Goal: Information Seeking & Learning: Learn about a topic

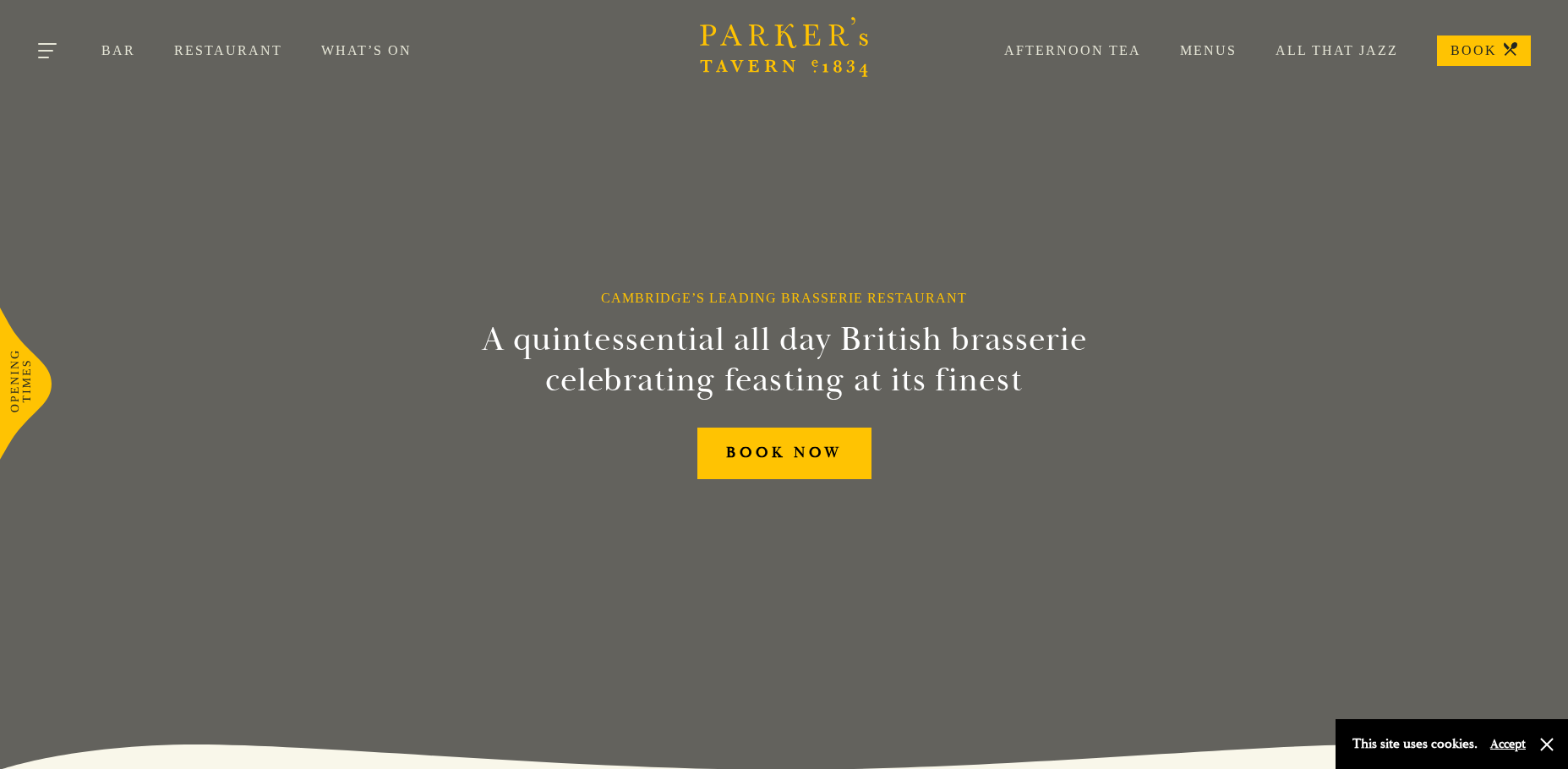
click at [56, 49] on button "Toggle navigation" at bounding box center [48, 53] width 71 height 71
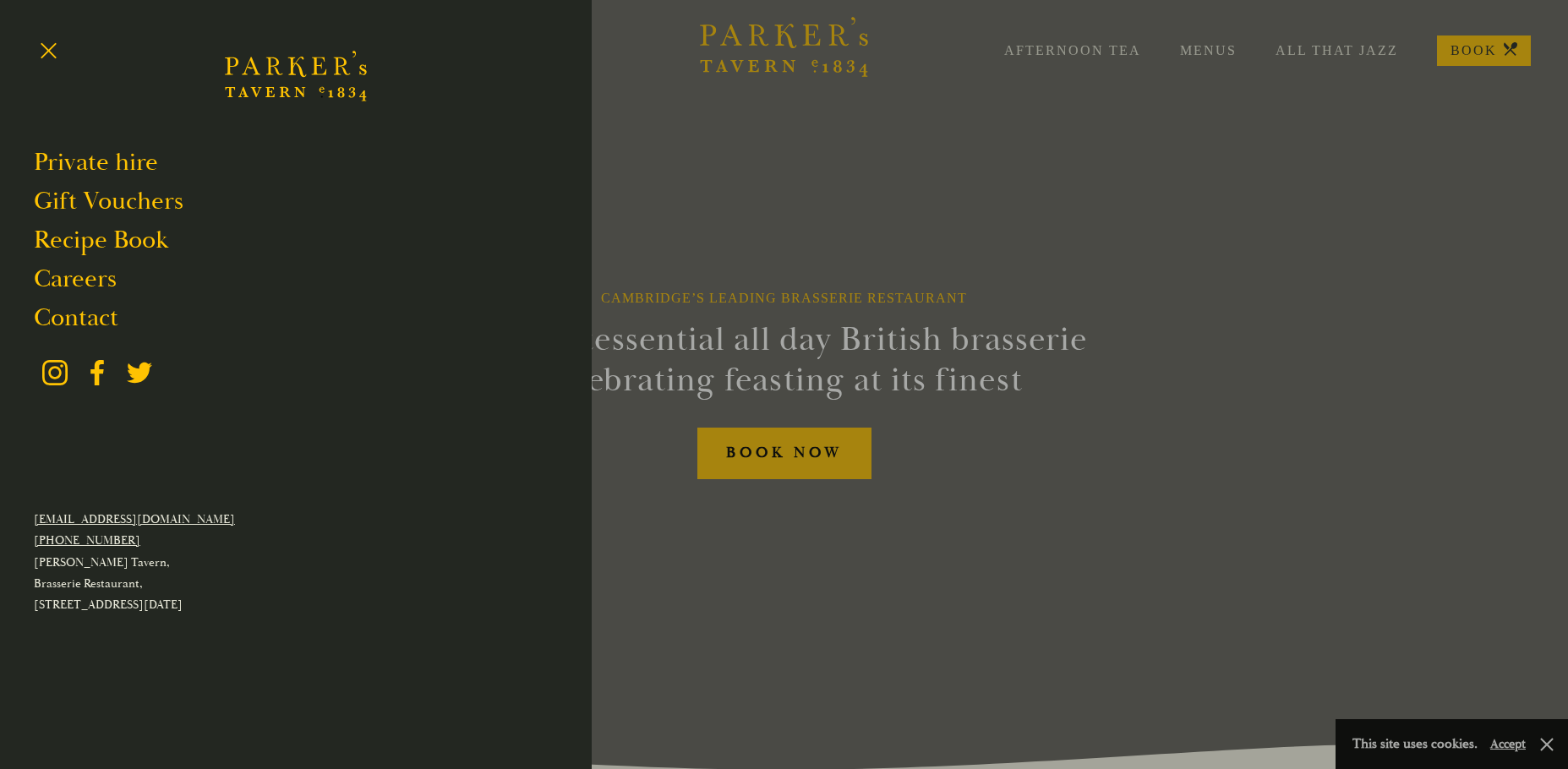
click at [1212, 51] on div at bounding box center [784, 384] width 1568 height 769
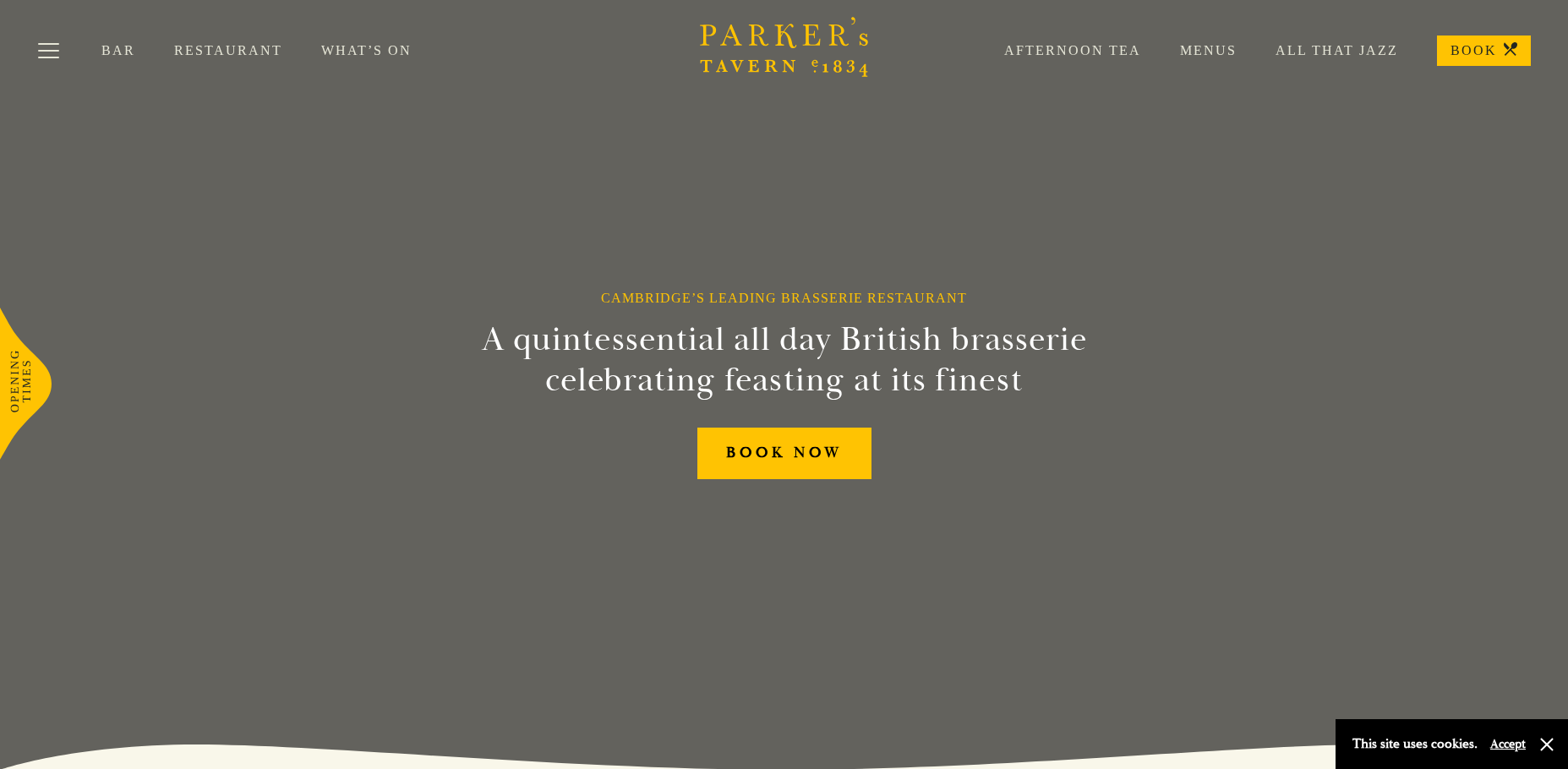
click at [1212, 51] on link "Menus" at bounding box center [1189, 51] width 96 height 17
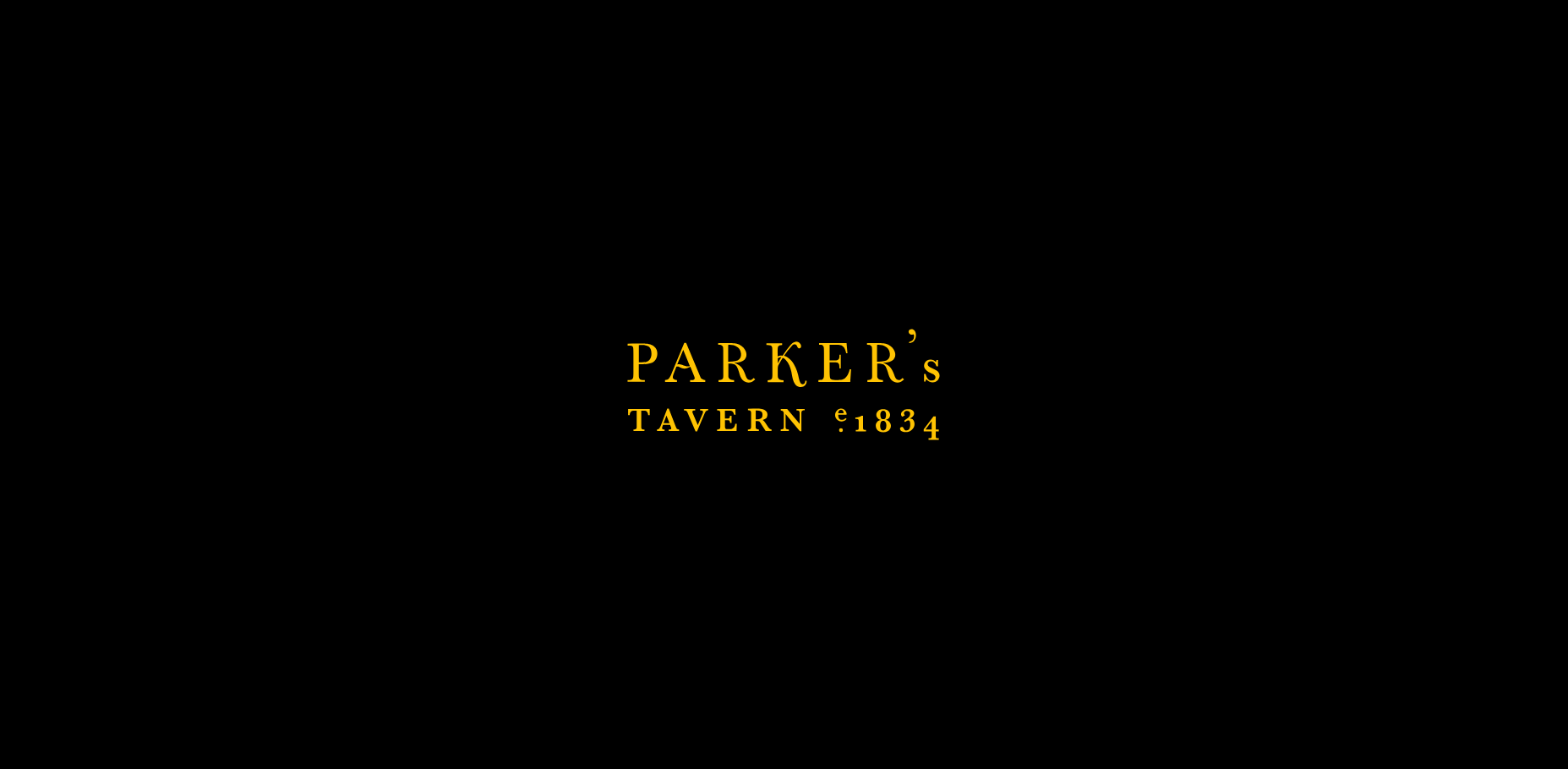
scroll to position [338, 0]
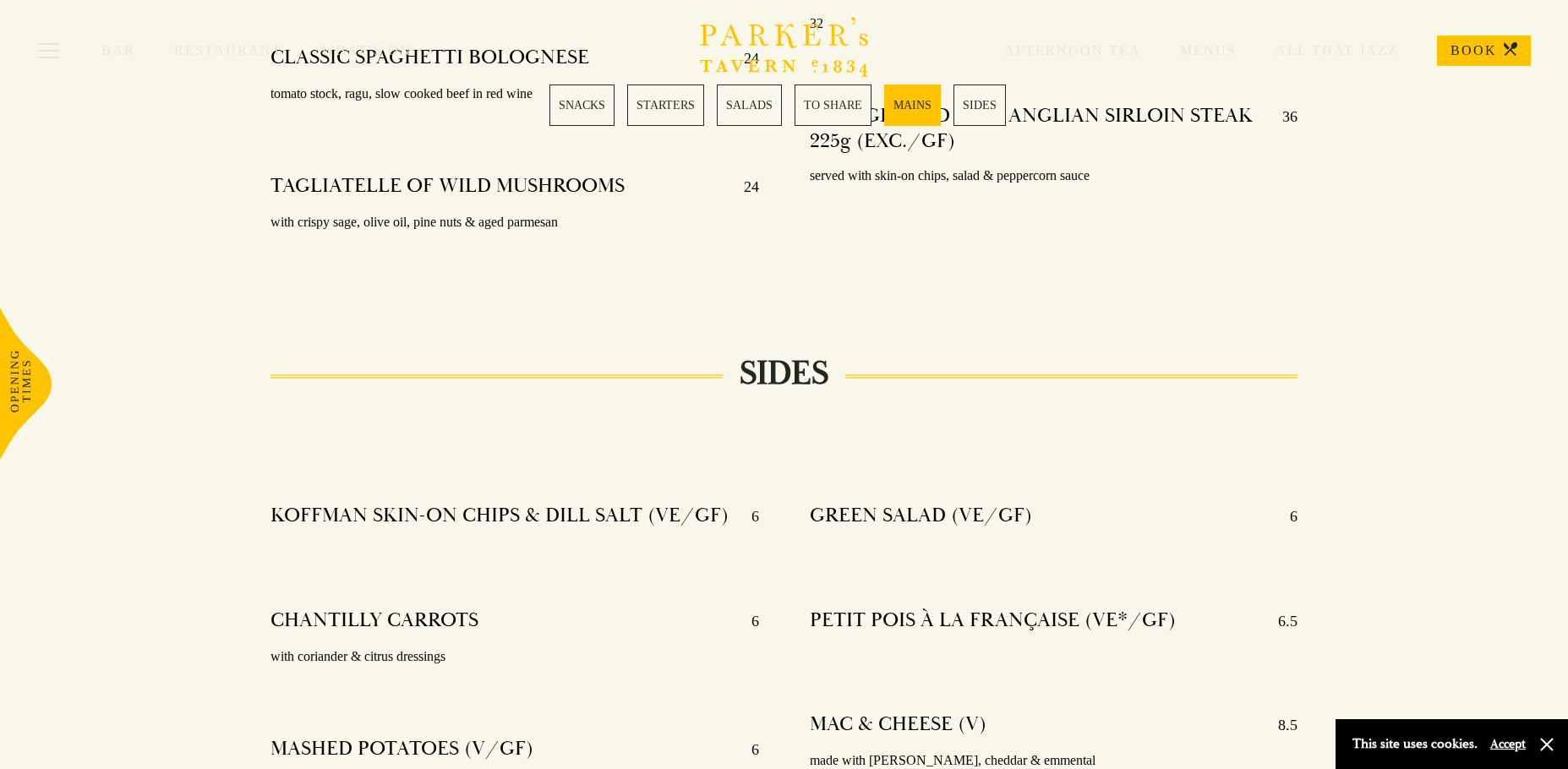
scroll to position [3567, 0]
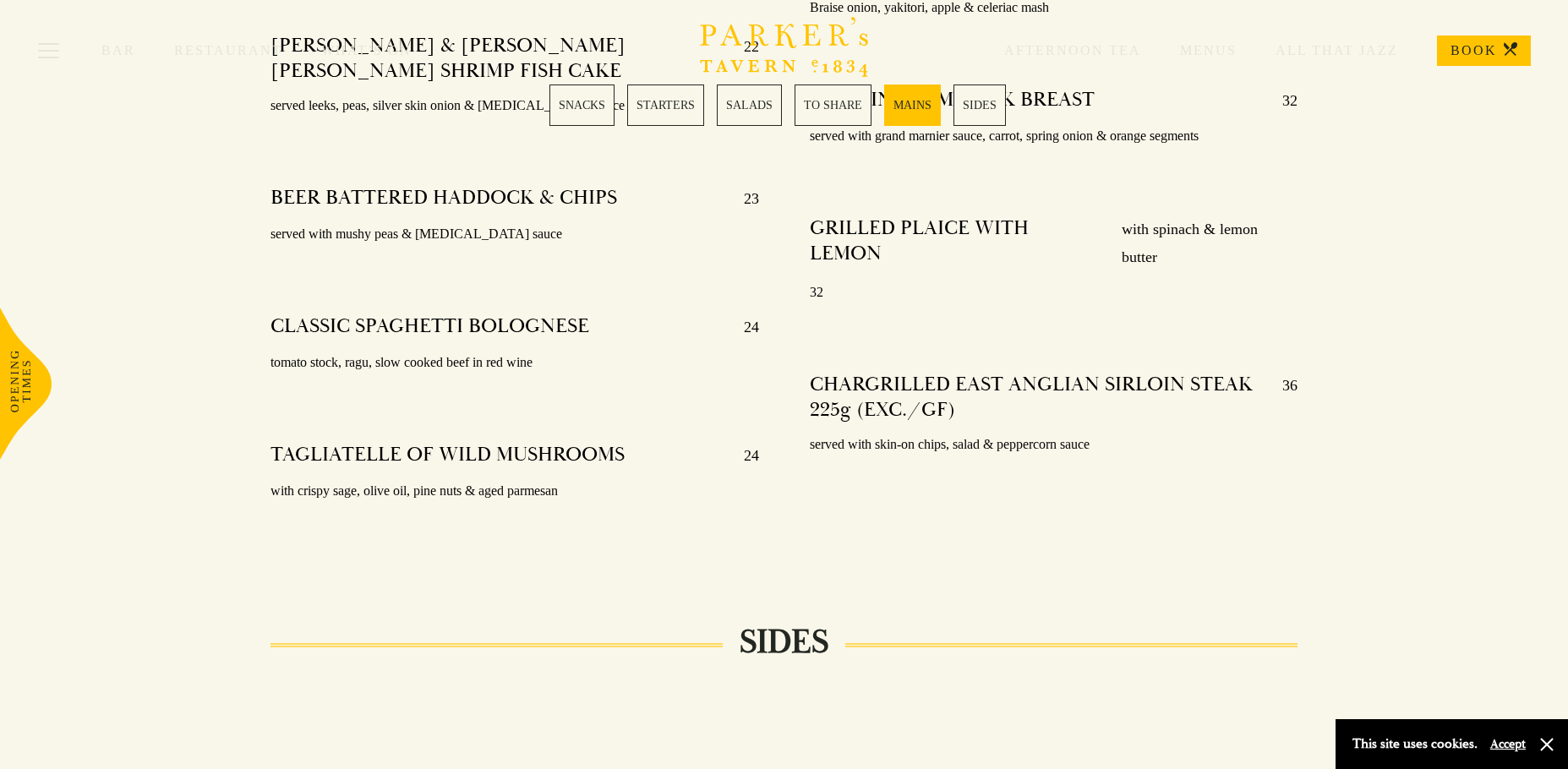
click at [592, 103] on link "SNACKS" at bounding box center [581, 105] width 65 height 41
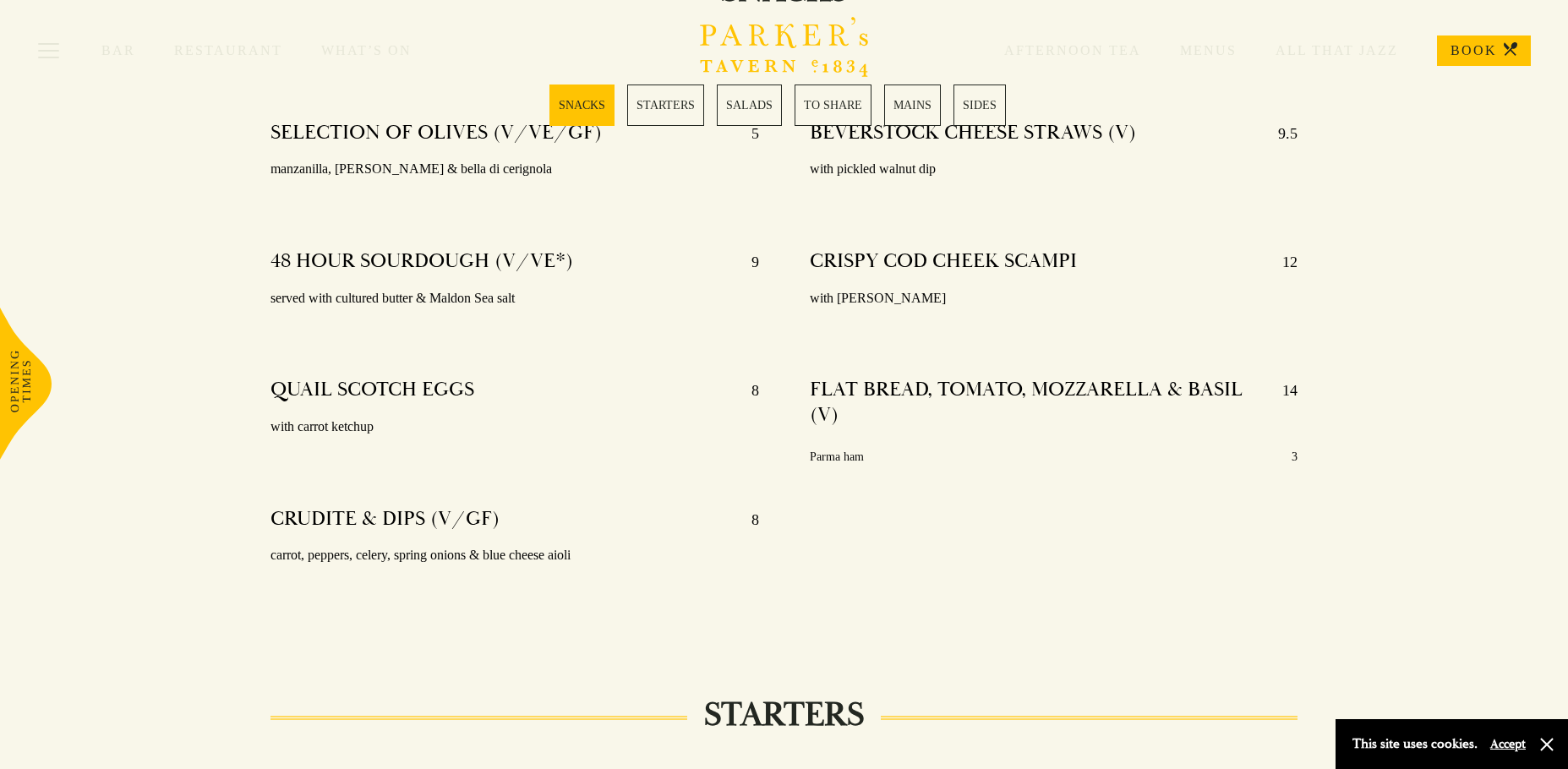
scroll to position [666, 0]
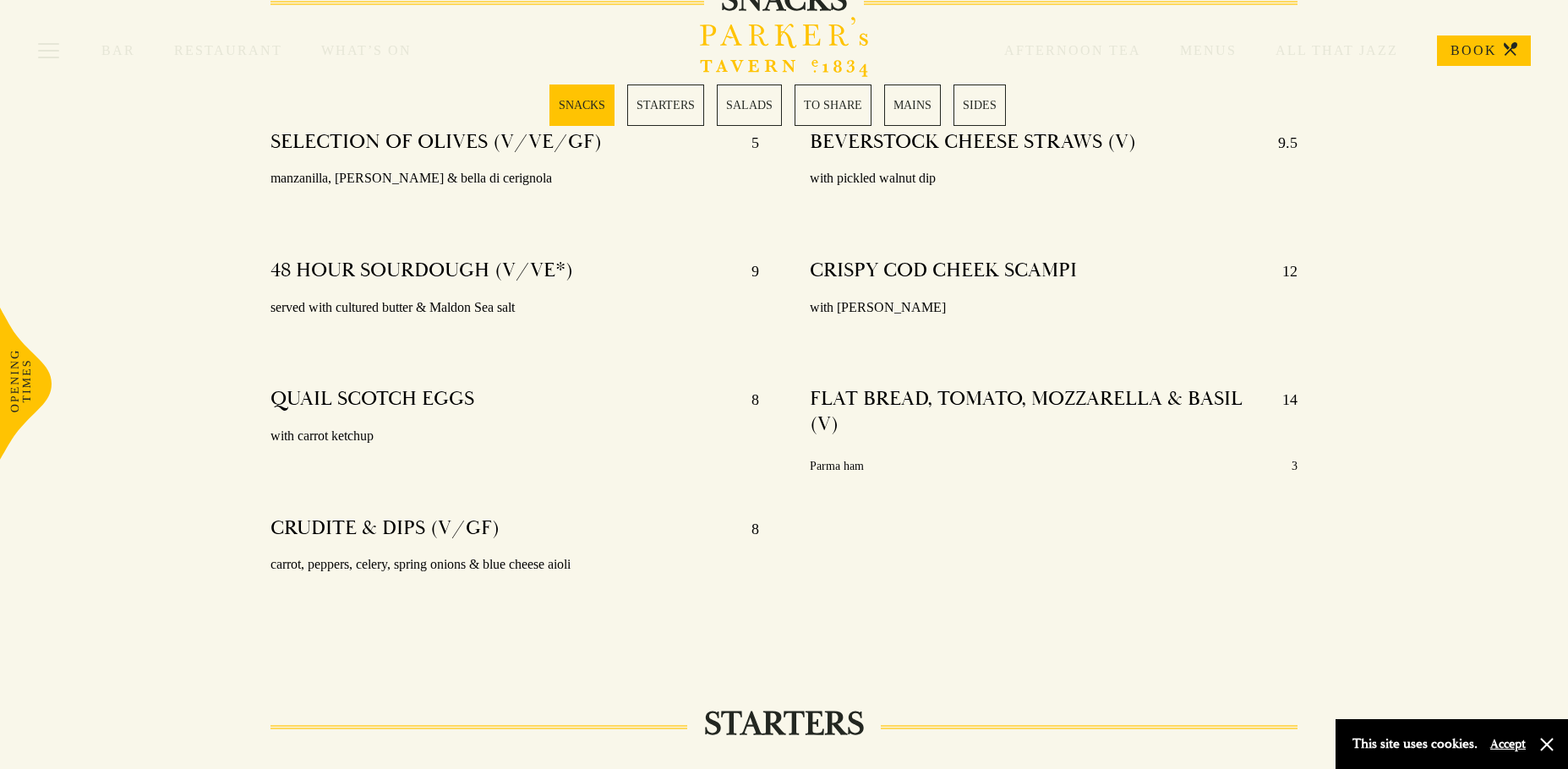
click at [669, 98] on div "Bar Restaurant What’s On Afternoon Tea Menus All That Jazz BOOK" at bounding box center [784, 50] width 1568 height 101
click at [982, 110] on link "SIDES" at bounding box center [979, 105] width 52 height 41
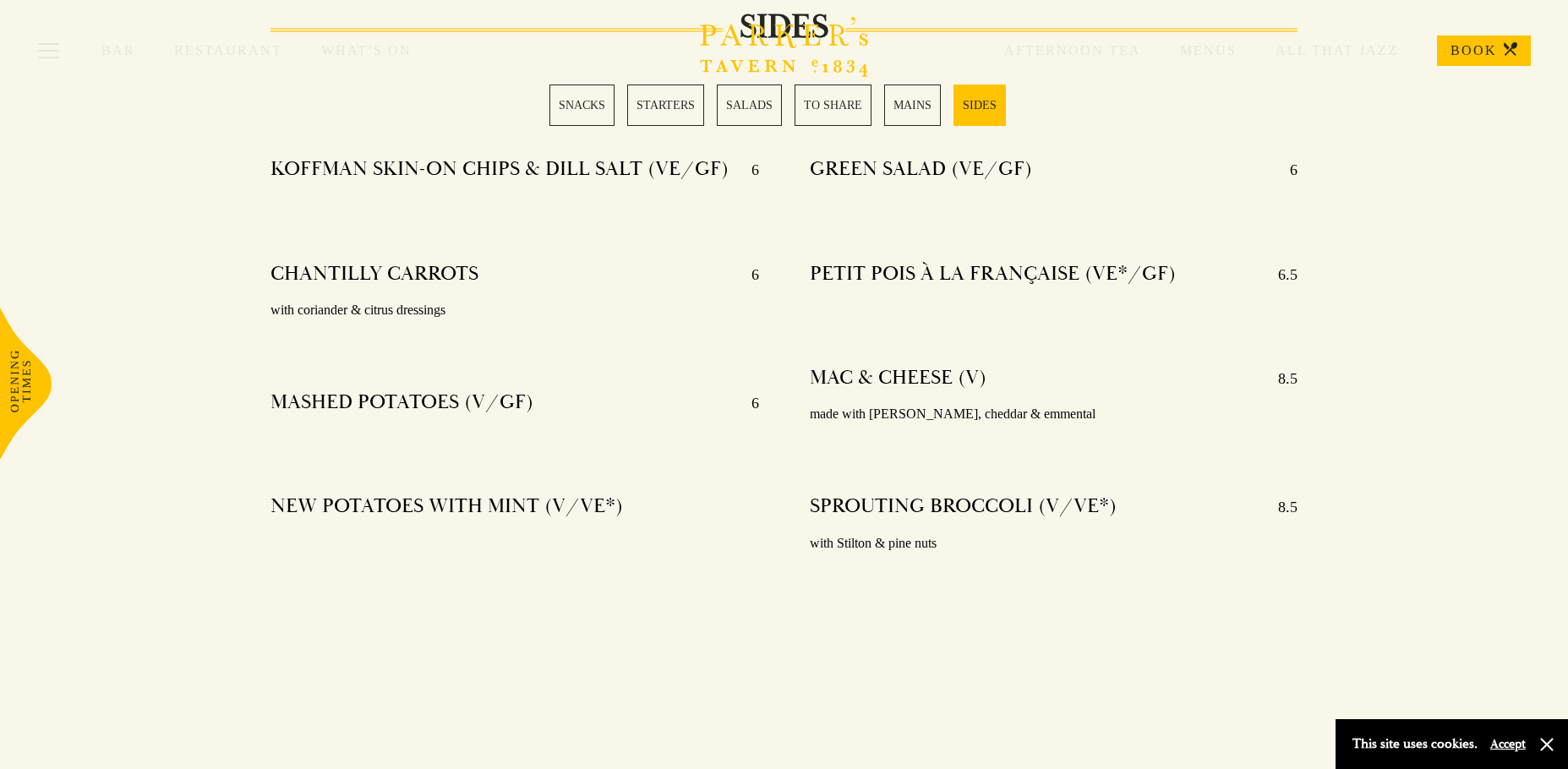
scroll to position [4187, 0]
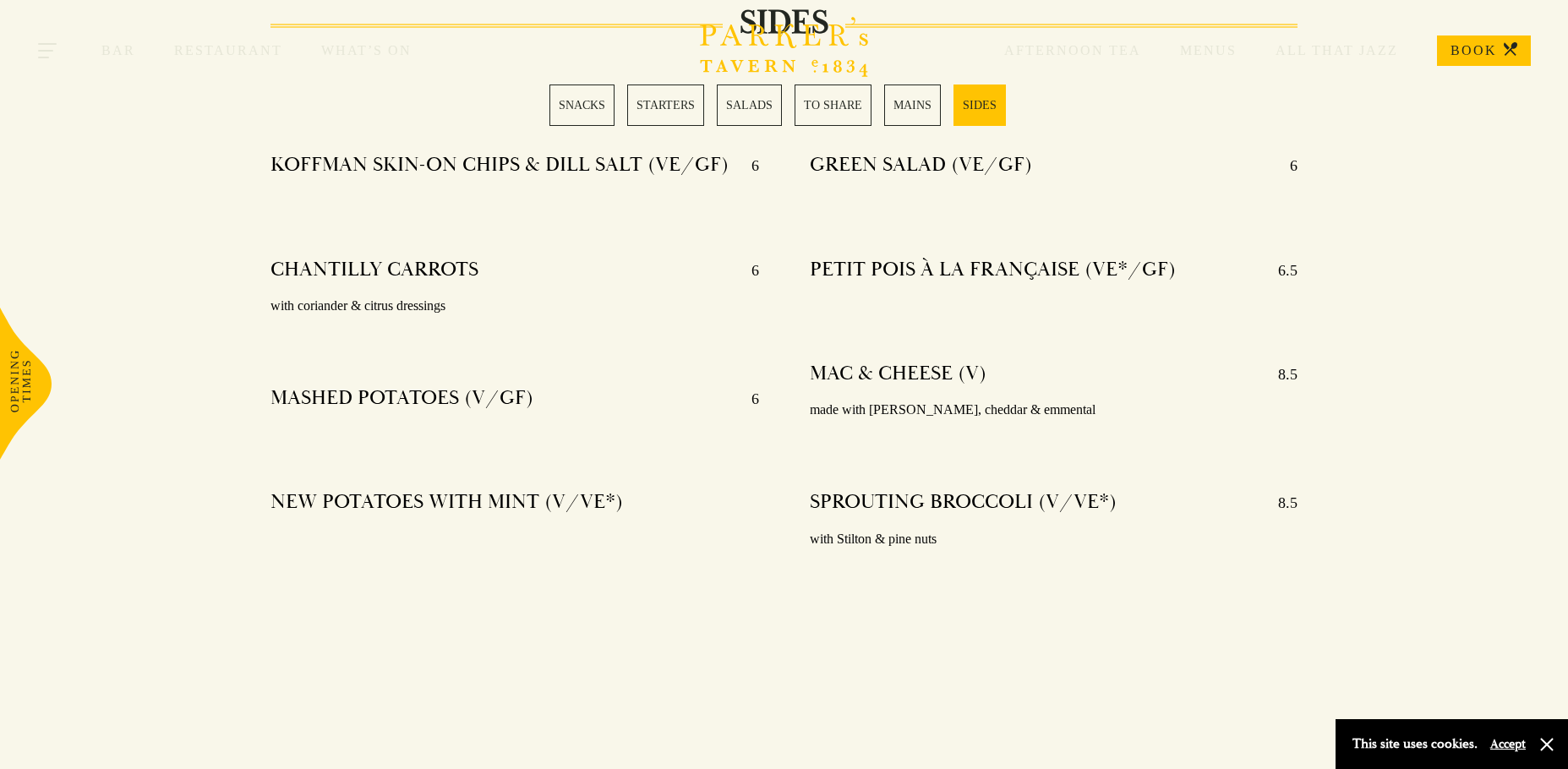
click at [46, 46] on button "Toggle navigation" at bounding box center [48, 53] width 71 height 71
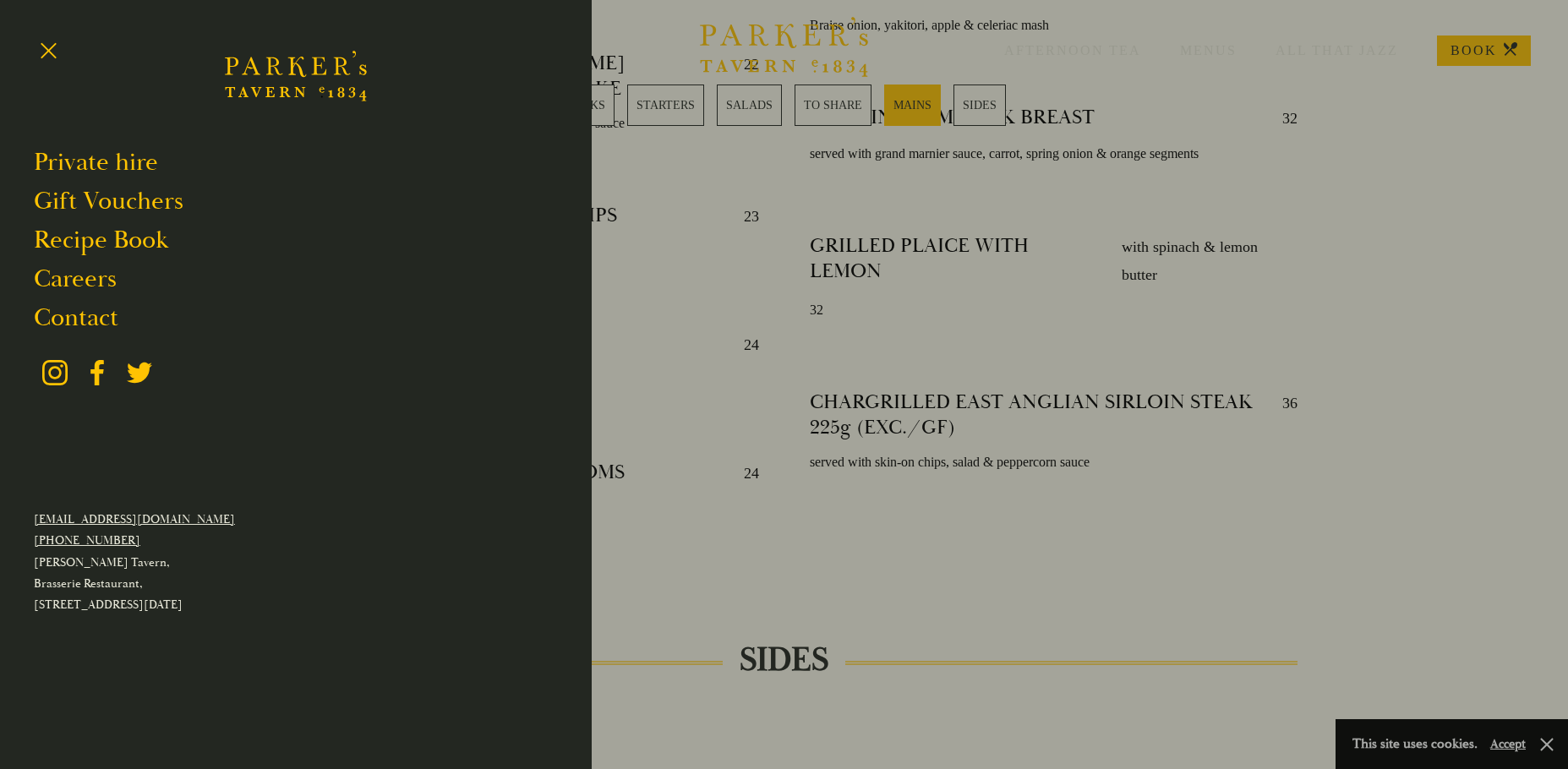
scroll to position [3567, 0]
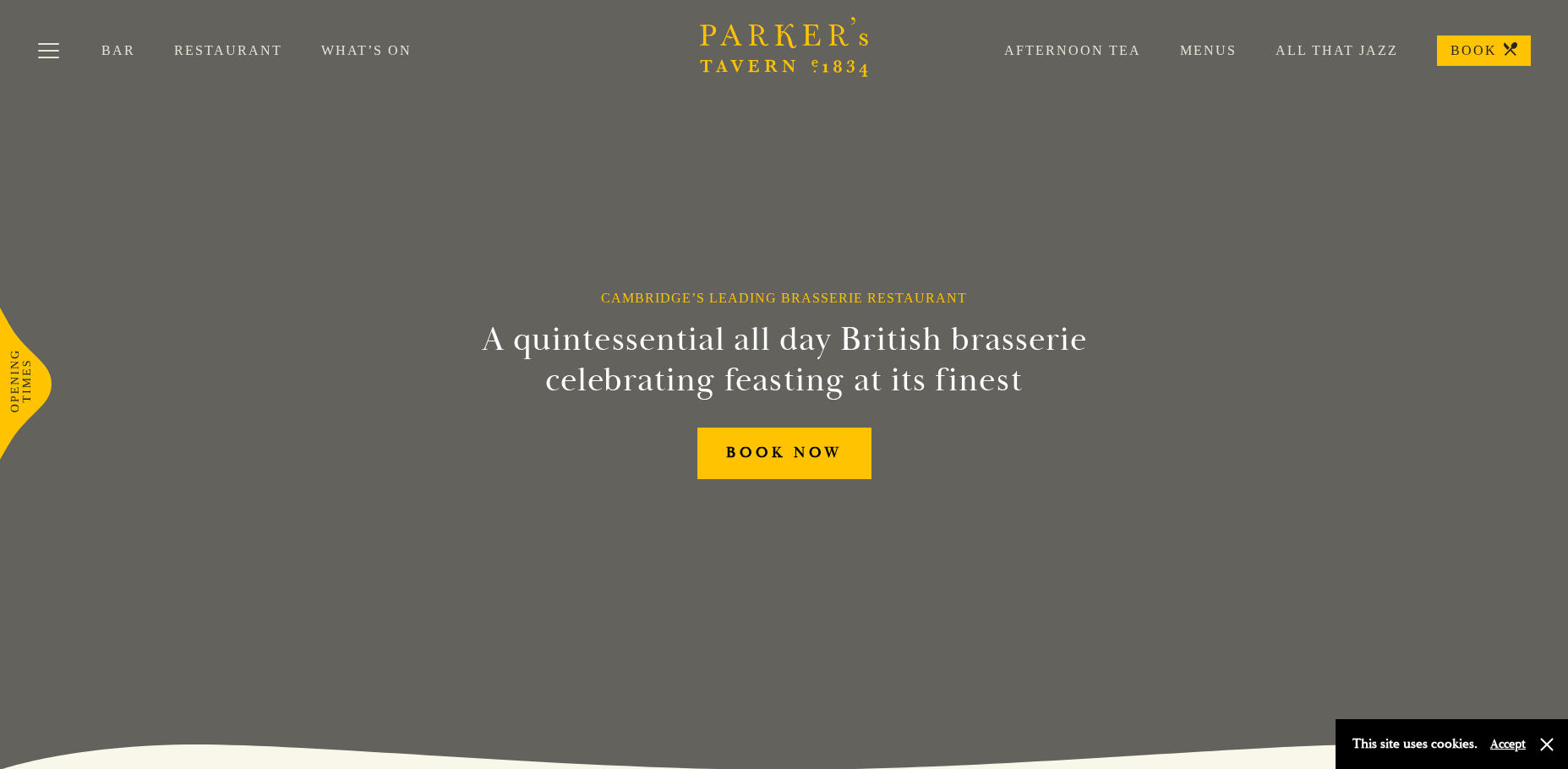
click at [371, 51] on link "What’s On" at bounding box center [386, 51] width 129 height 17
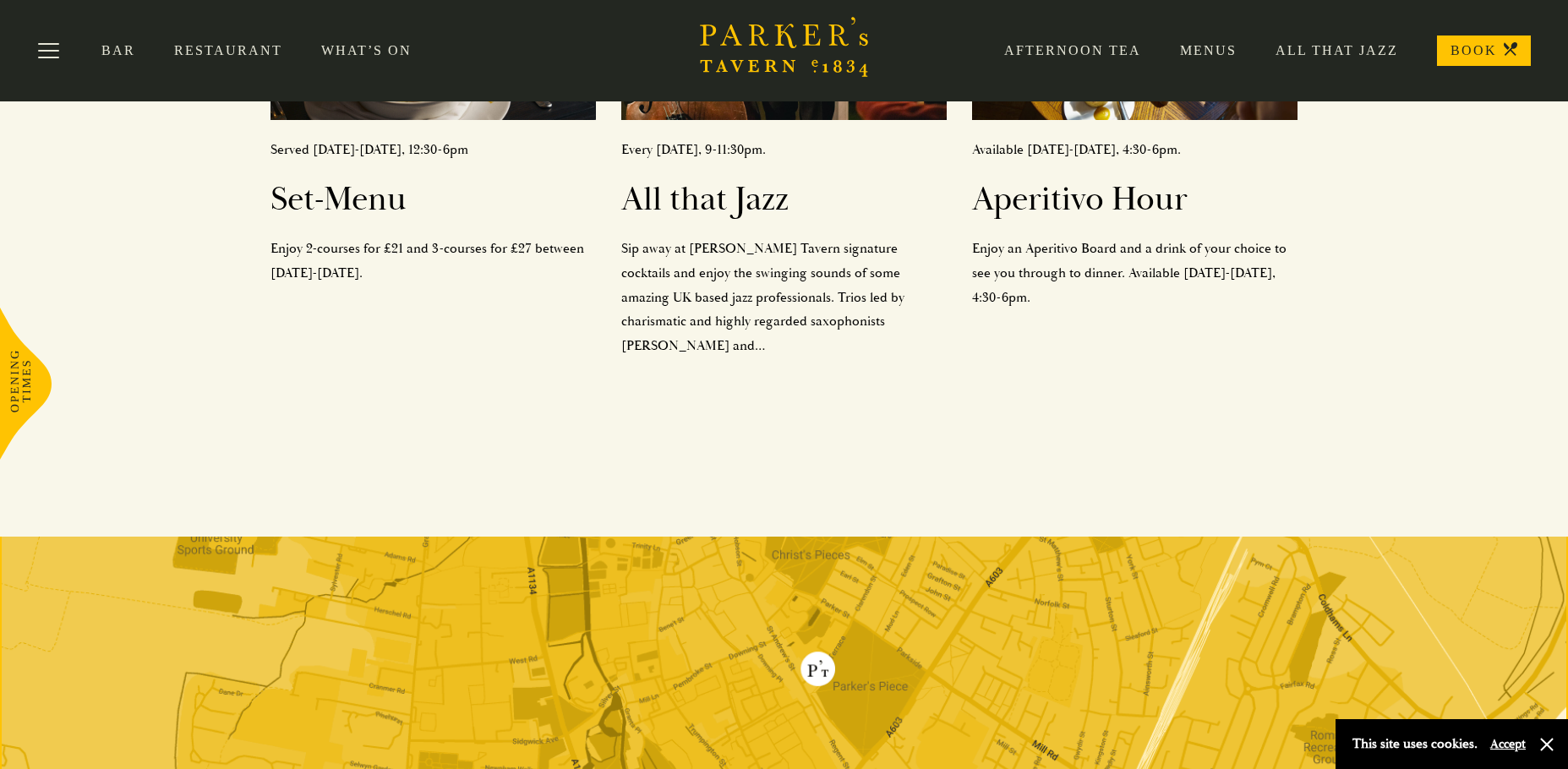
scroll to position [845, 0]
